Goal: Transaction & Acquisition: Purchase product/service

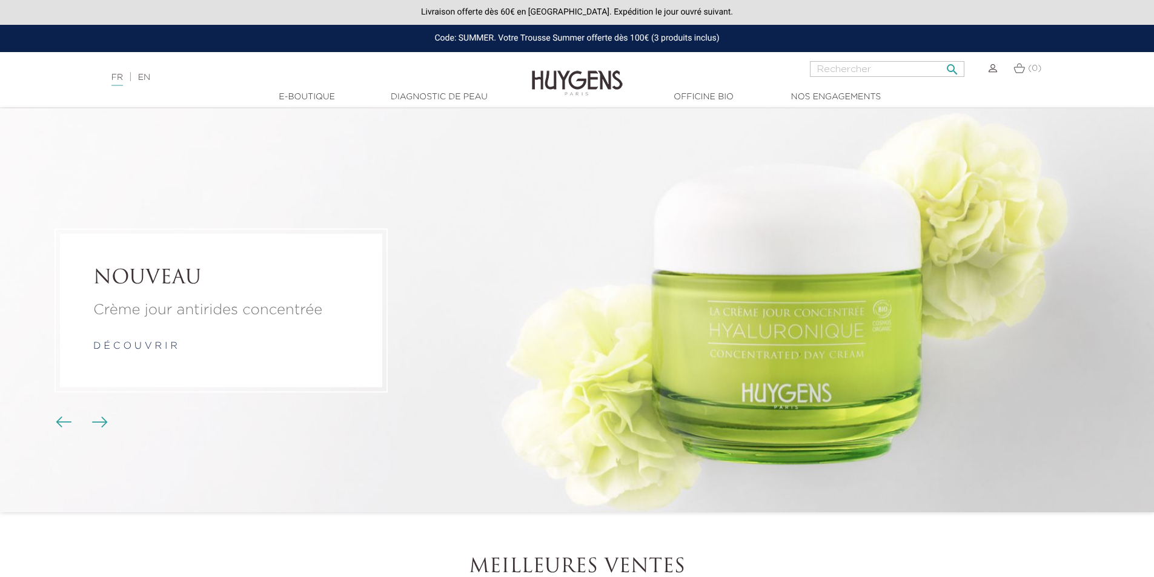
click at [878, 76] on input "Rechercher" at bounding box center [887, 69] width 154 height 16
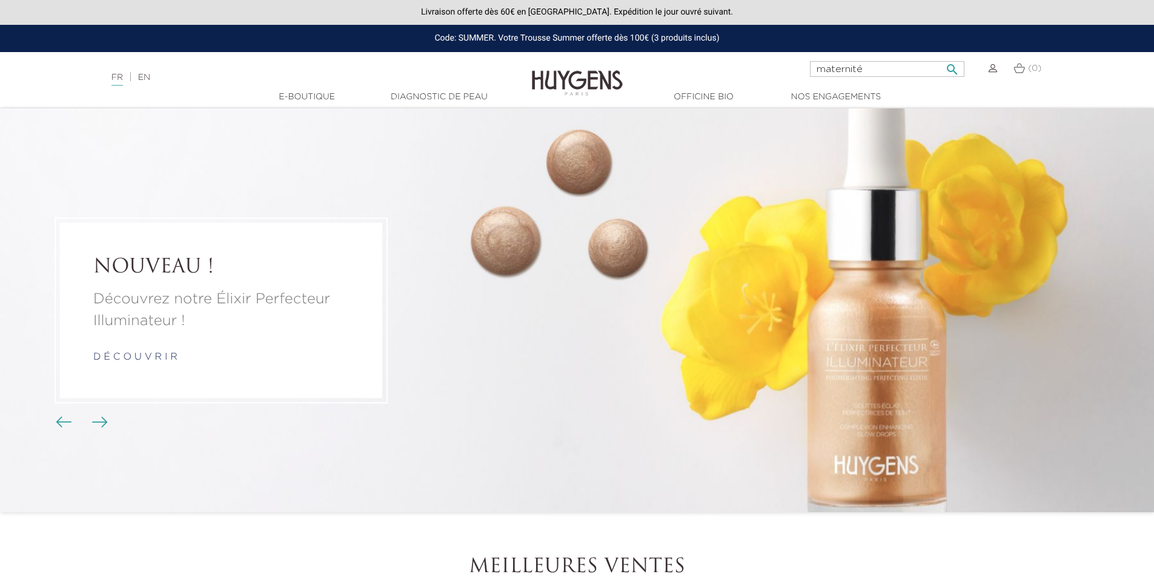
type input "maternité"
click at [941, 58] on button " Rechercher" at bounding box center [952, 66] width 22 height 16
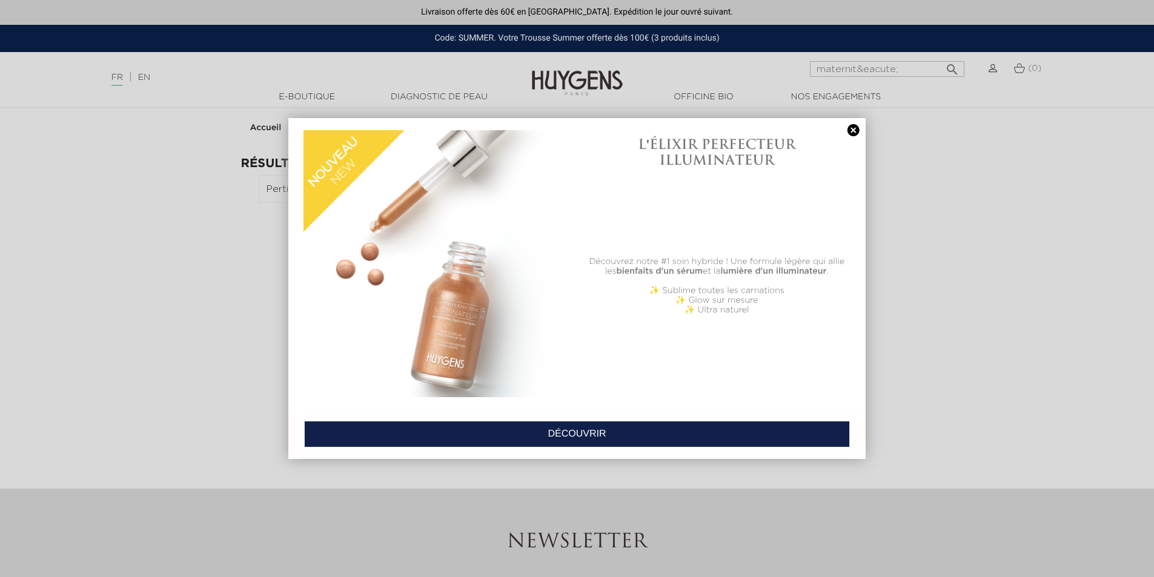
click at [854, 127] on link at bounding box center [853, 130] width 17 height 13
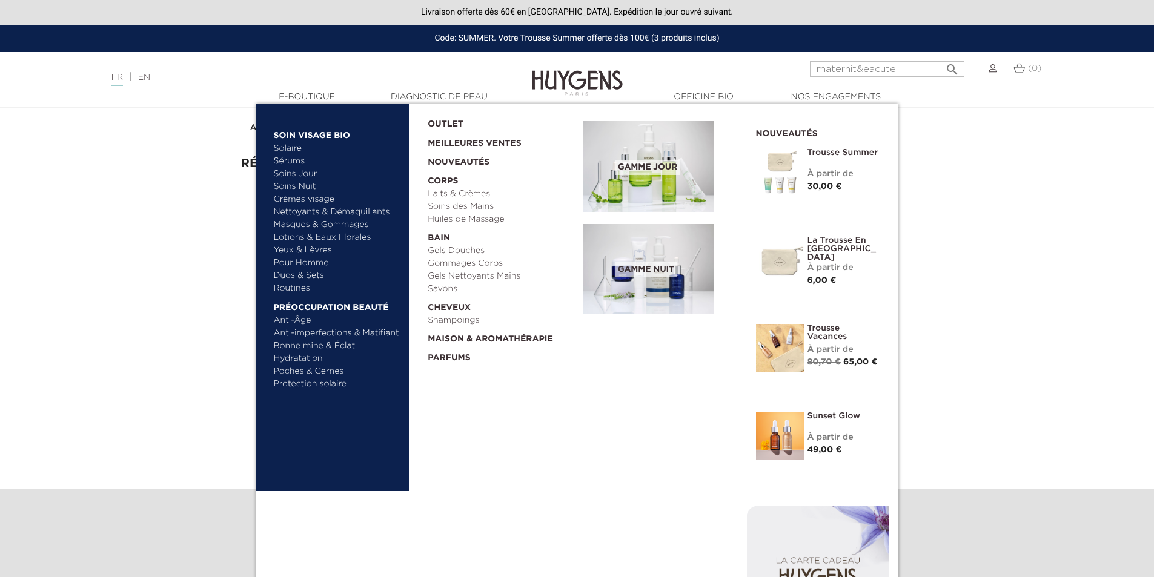
click at [303, 211] on link "Nettoyants & Démaquillants" at bounding box center [337, 212] width 127 height 13
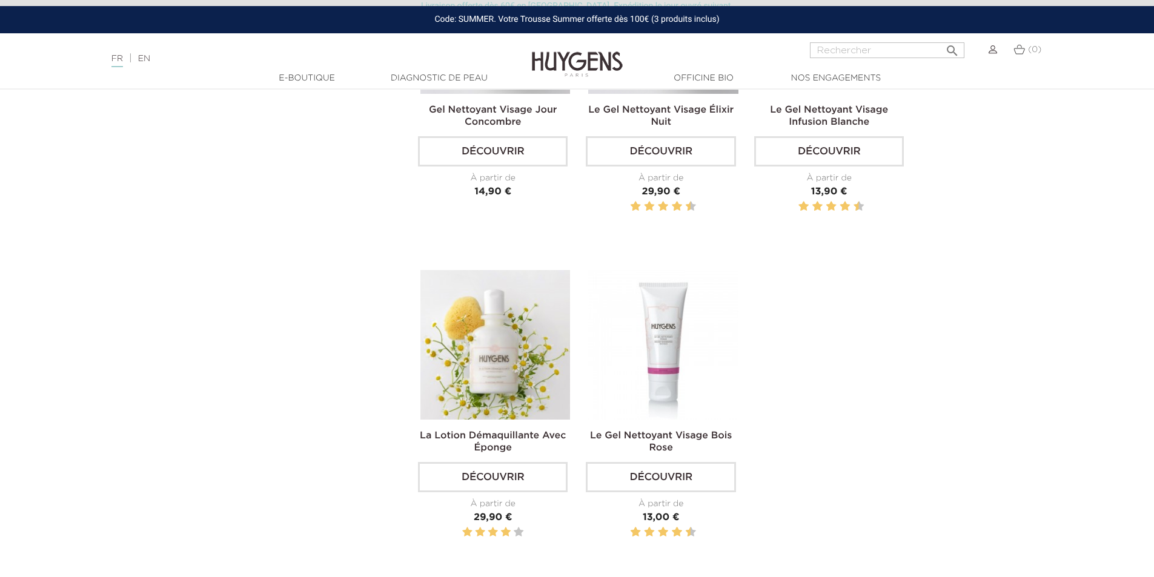
scroll to position [592, 0]
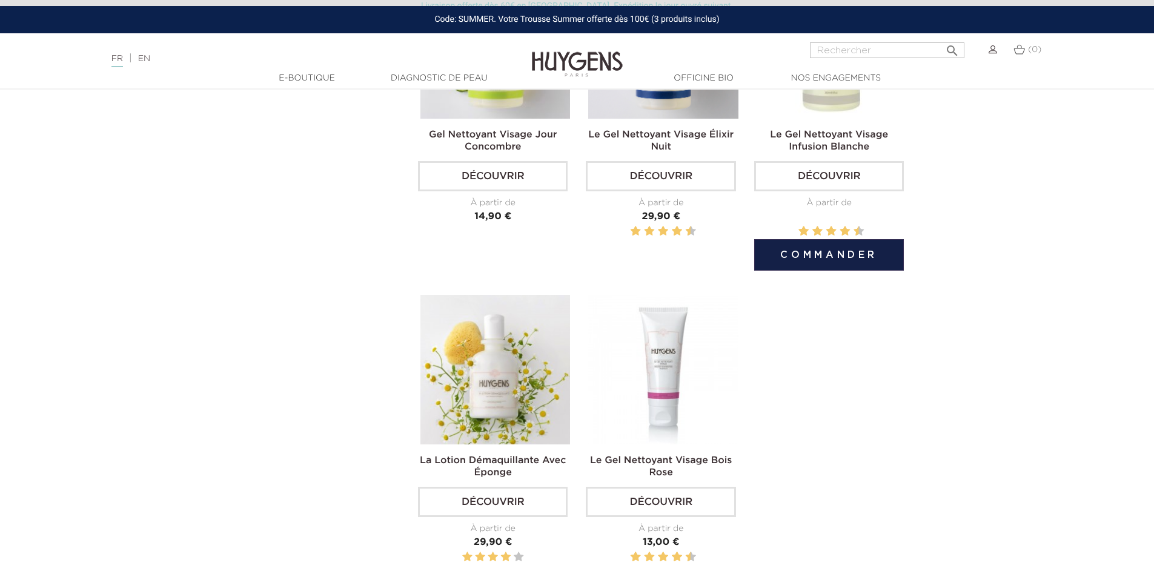
click at [850, 140] on h2 "Le Gel Nettoyant Visage Infusion Blanche" at bounding box center [829, 140] width 150 height 24
click at [846, 170] on link "Découvrir" at bounding box center [829, 176] width 150 height 30
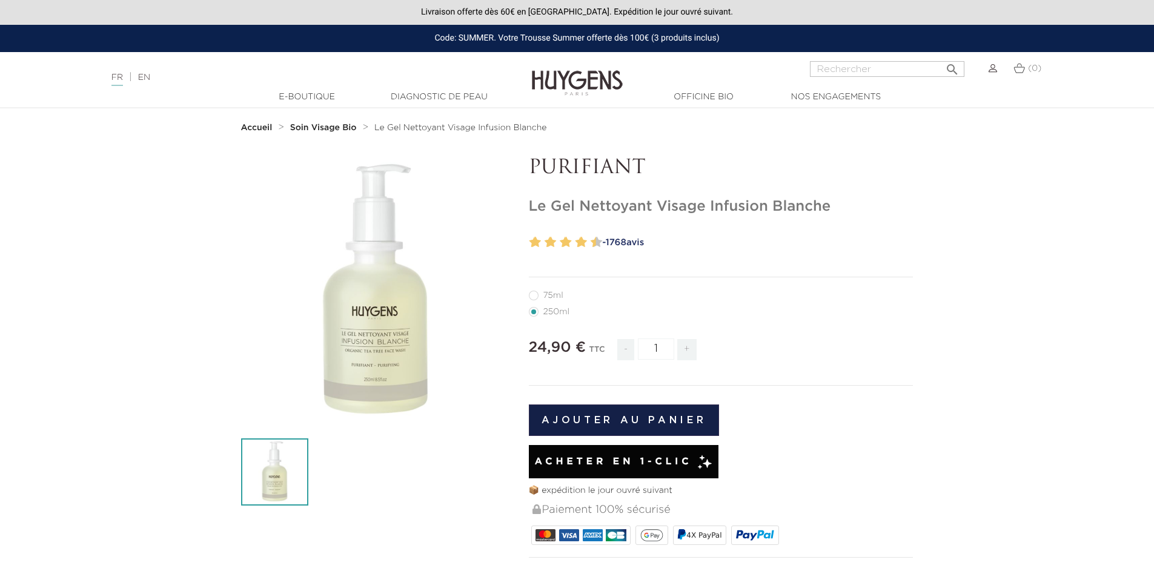
click at [545, 293] on label11"] "75ml" at bounding box center [553, 296] width 49 height 10
radio input "true"
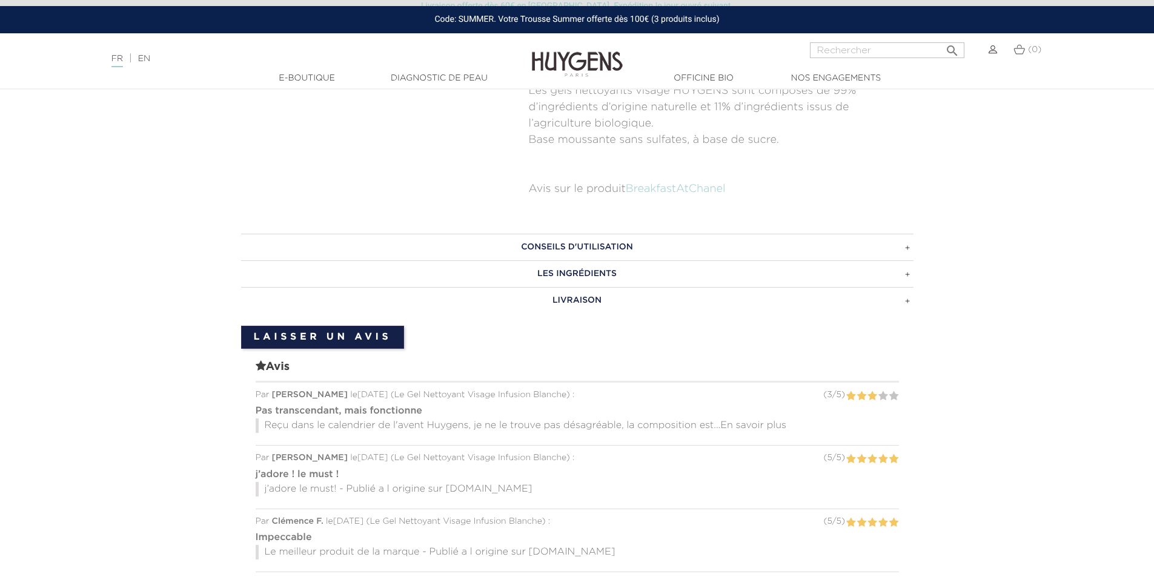
scroll to position [712, 0]
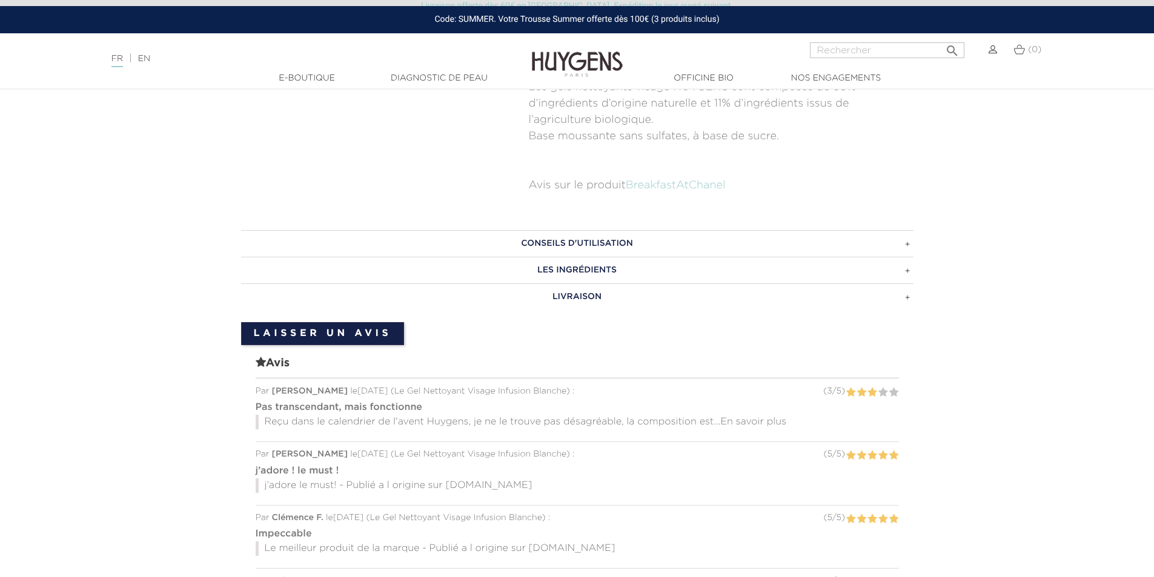
click at [908, 301] on h3 "LIVRAISON" at bounding box center [577, 296] width 672 height 27
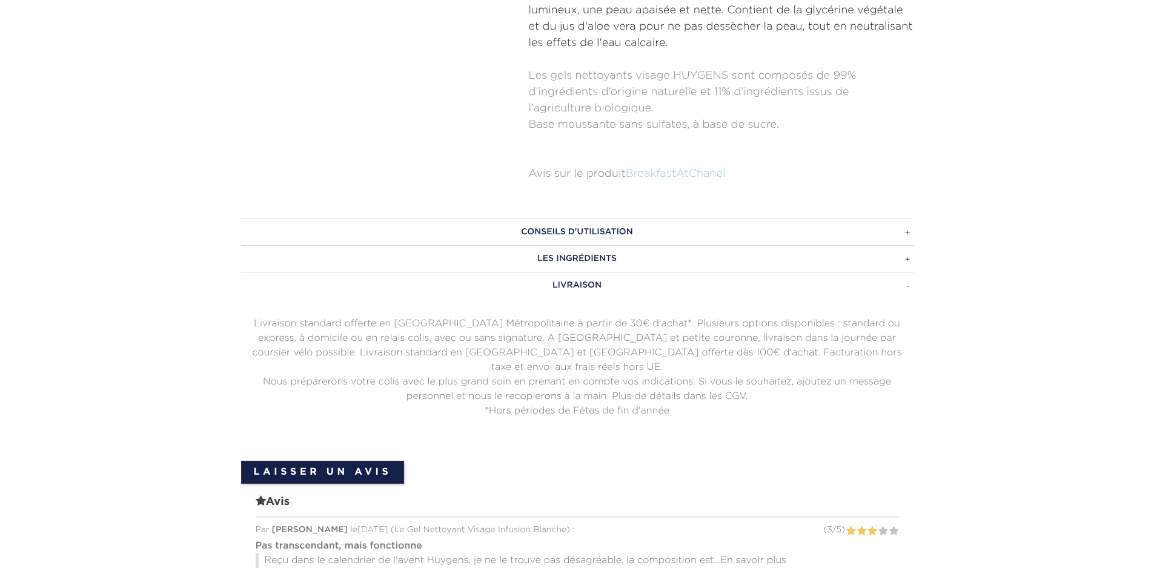
scroll to position [0, 0]
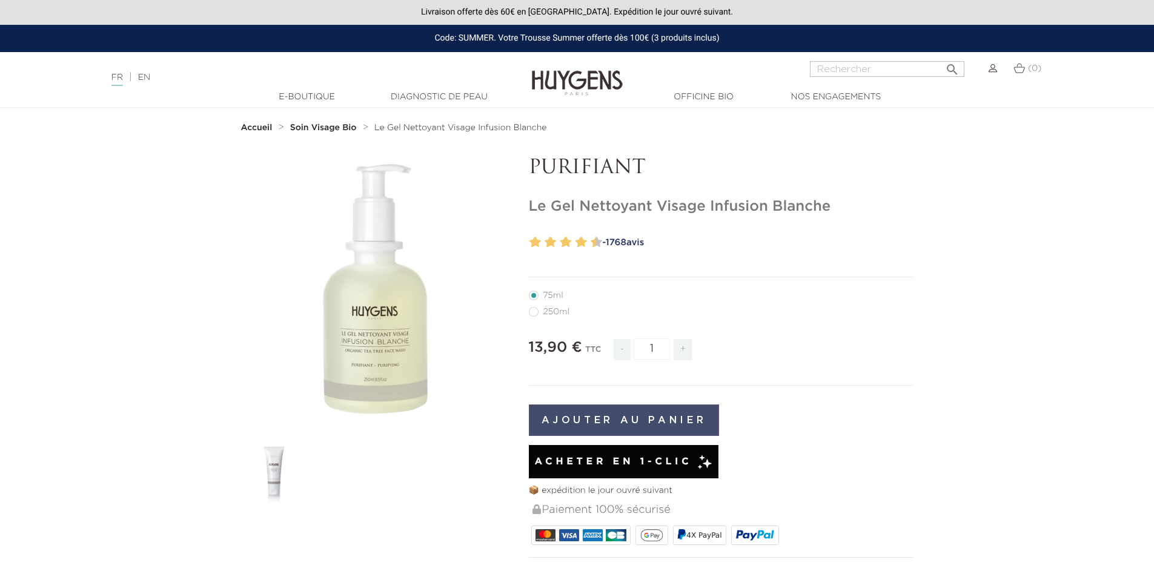
click at [645, 430] on button "Ajouter au panier" at bounding box center [624, 420] width 191 height 31
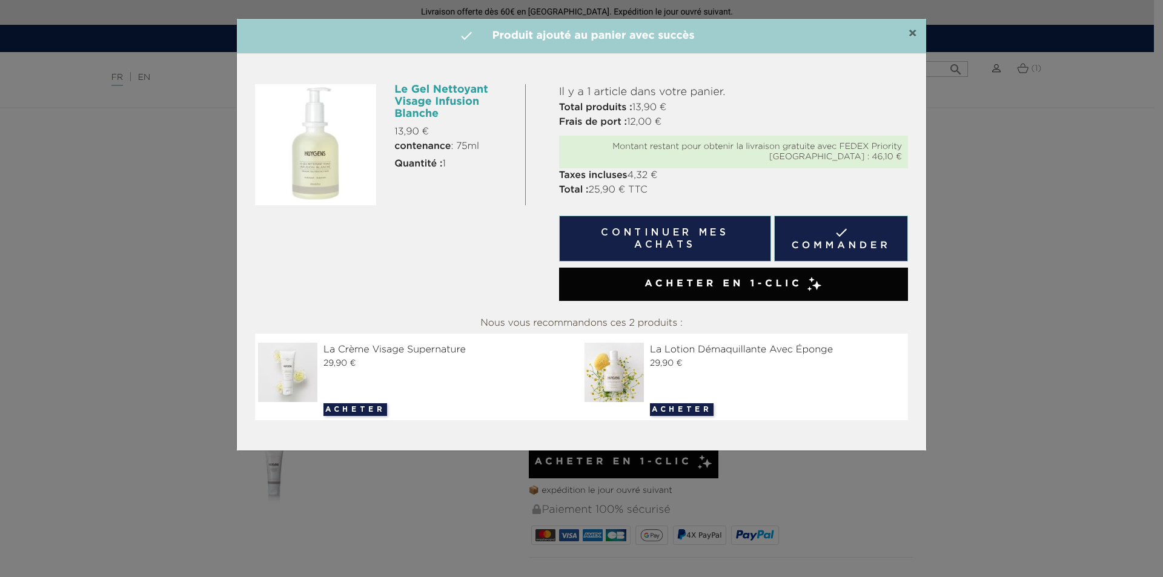
click at [913, 34] on span "×" at bounding box center [912, 34] width 9 height 15
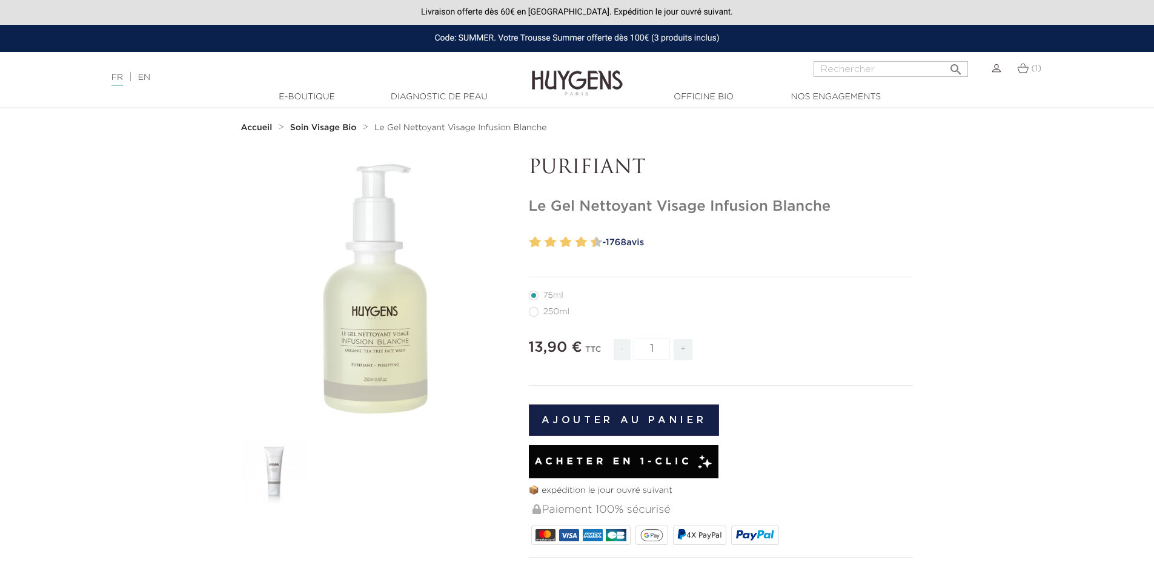
click at [547, 312] on label1"] "250ml" at bounding box center [556, 312] width 55 height 10
radio input "true"
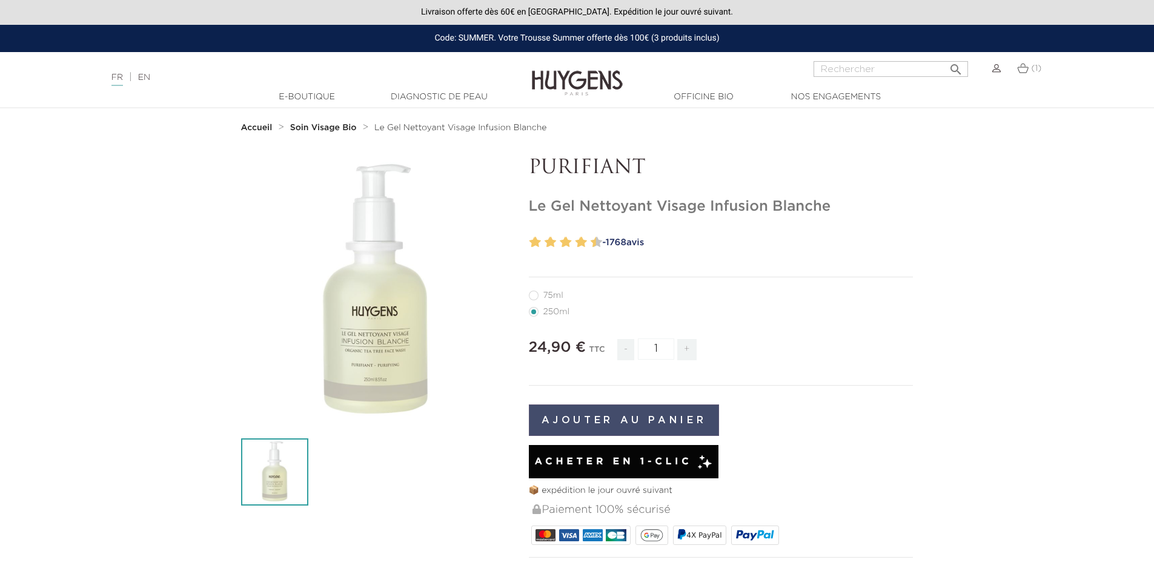
click at [641, 420] on button "Ajouter au panier" at bounding box center [624, 420] width 191 height 31
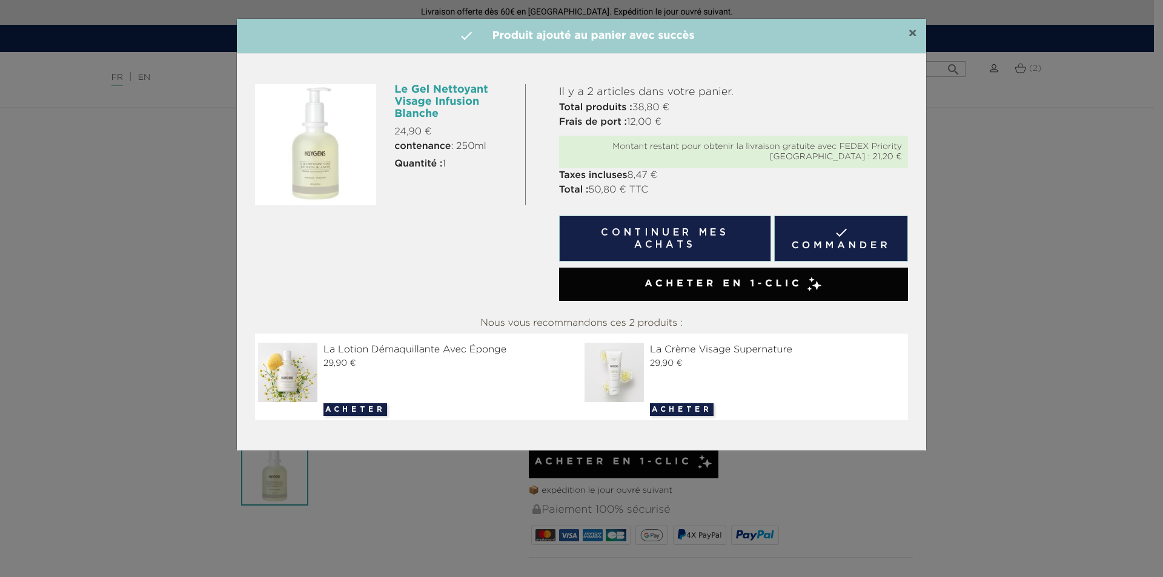
click at [912, 27] on span "×" at bounding box center [912, 34] width 9 height 15
